Goal: Information Seeking & Learning: Understand process/instructions

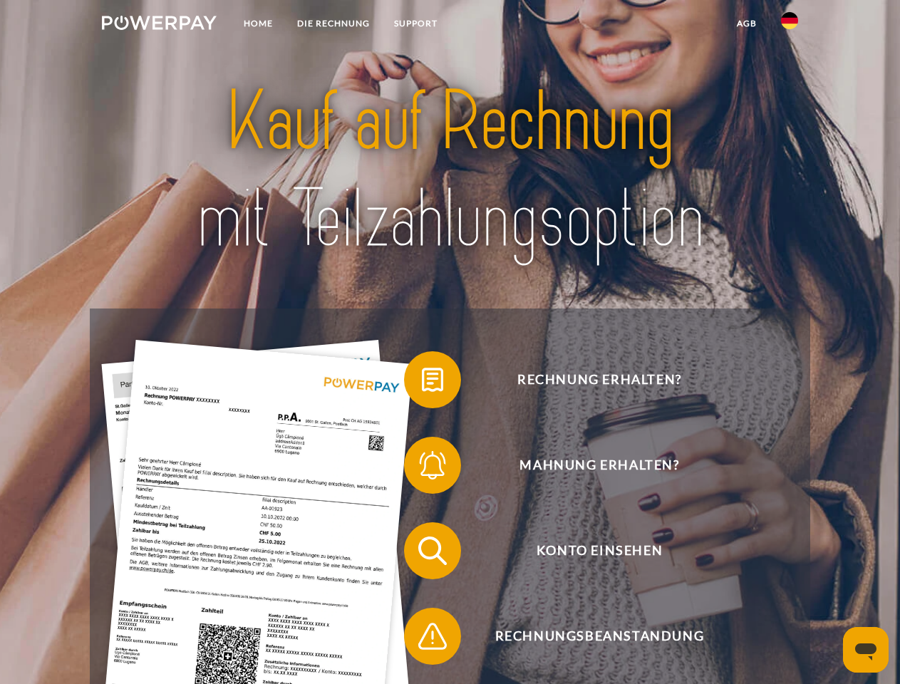
click at [159, 25] on img at bounding box center [159, 23] width 115 height 14
click at [789, 25] on img at bounding box center [789, 20] width 17 height 17
click at [746, 24] on link "agb" at bounding box center [747, 24] width 44 height 26
click at [422, 383] on span at bounding box center [410, 379] width 71 height 71
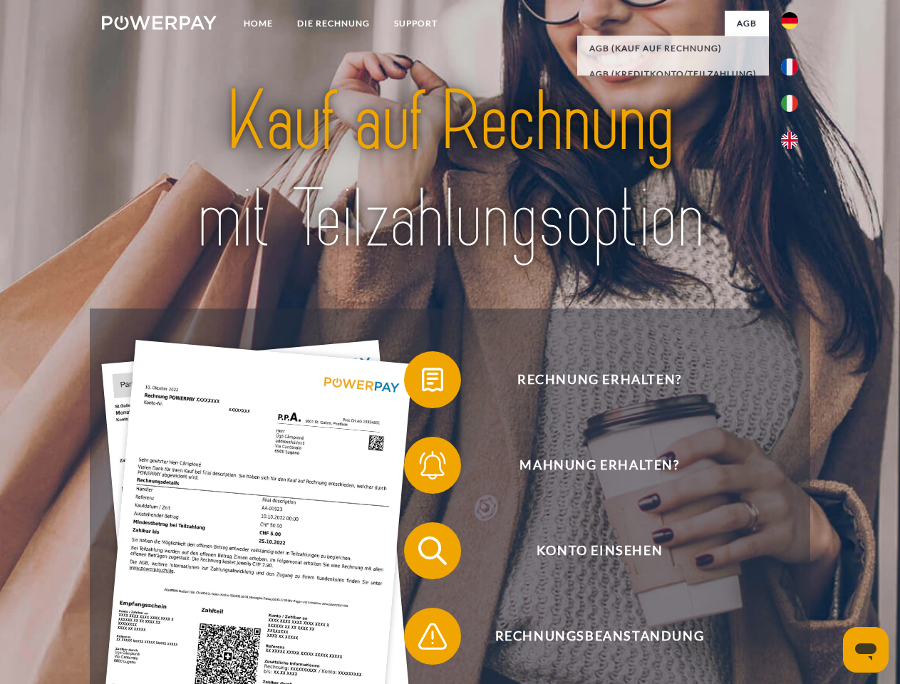
click at [422, 468] on span at bounding box center [410, 465] width 71 height 71
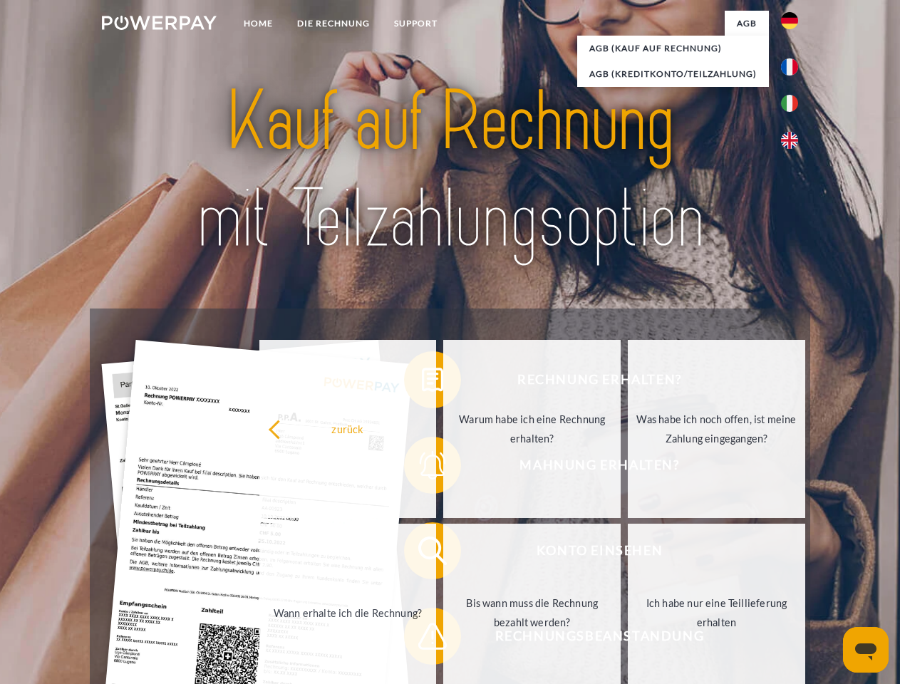
click at [443, 554] on link "Bis wann muss die Rechnung bezahlt werden?" at bounding box center [531, 613] width 177 height 178
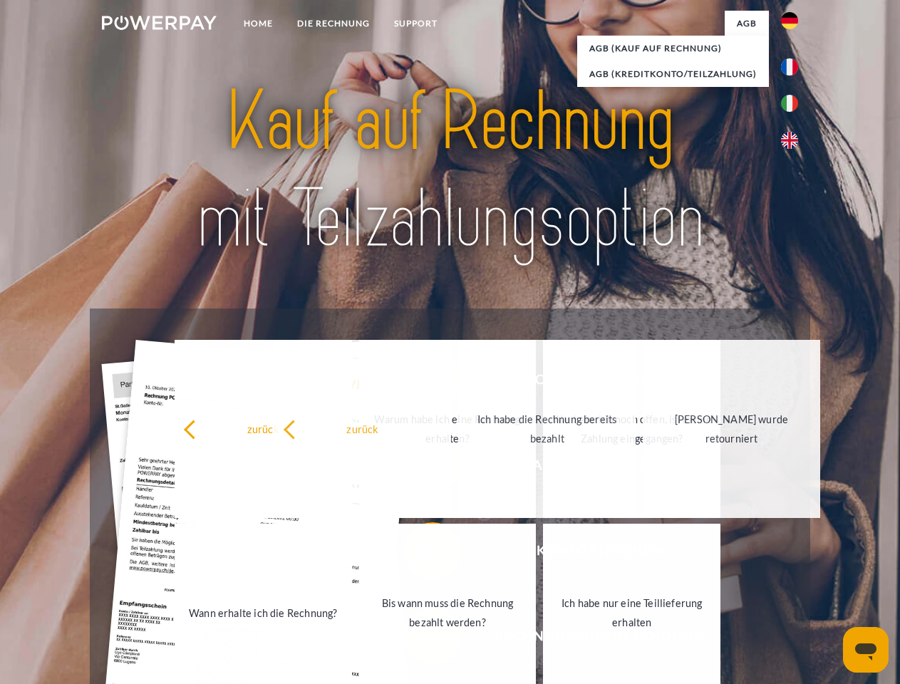
click at [422, 639] on span at bounding box center [410, 636] width 71 height 71
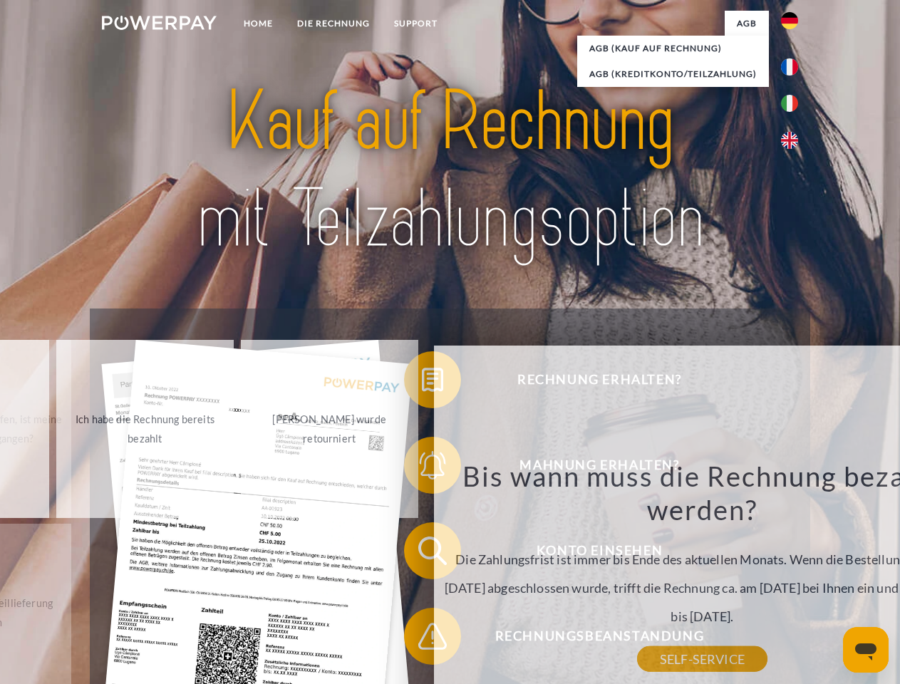
click at [866, 650] on icon "Messaging-Fenster öffnen" at bounding box center [865, 651] width 21 height 17
